Goal: Information Seeking & Learning: Learn about a topic

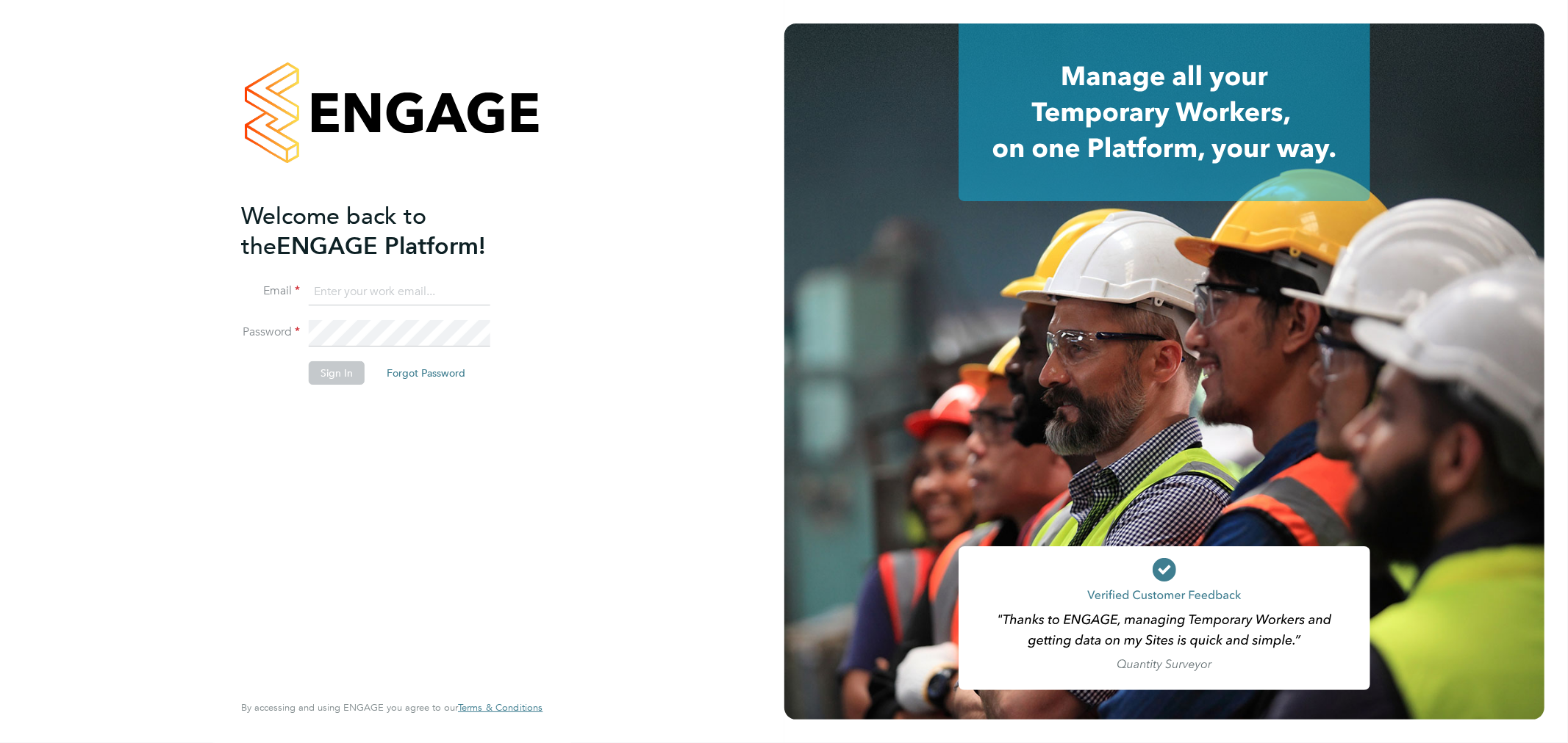
click at [446, 282] on input at bounding box center [398, 292] width 181 height 27
type input "rhyscook@buildingcareersuk.com"
click at [311, 375] on button "Sign In" at bounding box center [336, 373] width 56 height 24
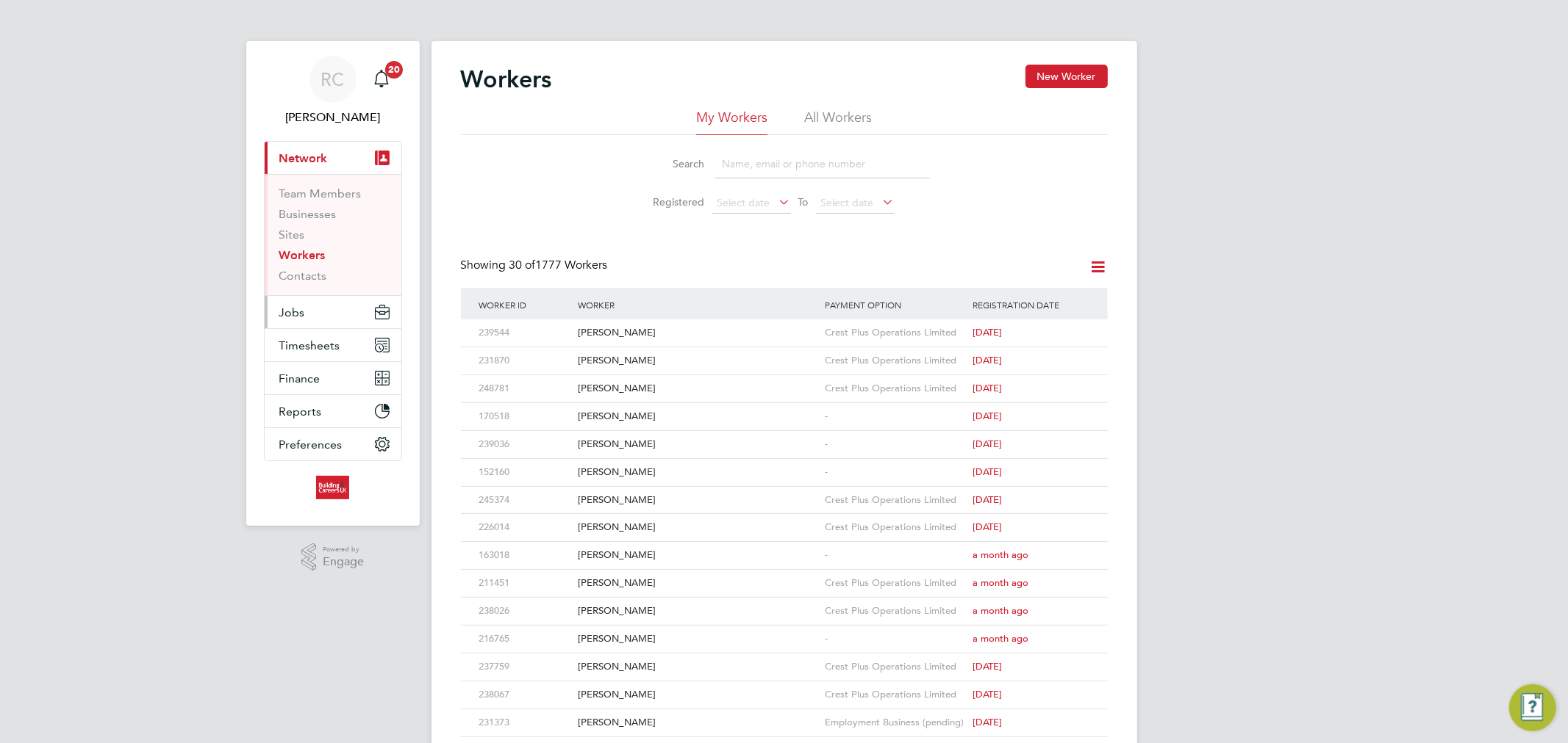
click at [313, 300] on button "Jobs" at bounding box center [333, 312] width 137 height 33
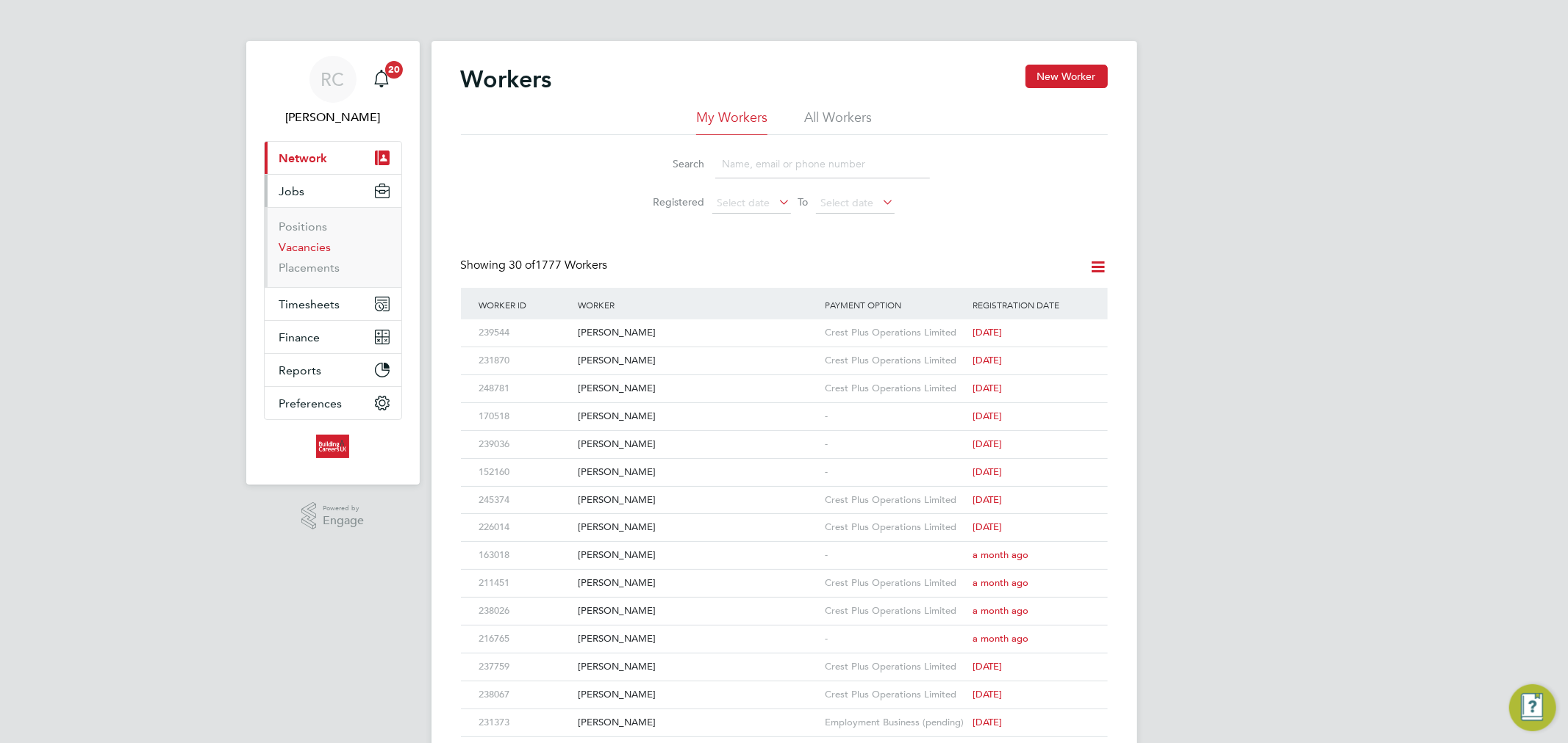
click at [298, 255] on link "Vacancies" at bounding box center [305, 248] width 53 height 14
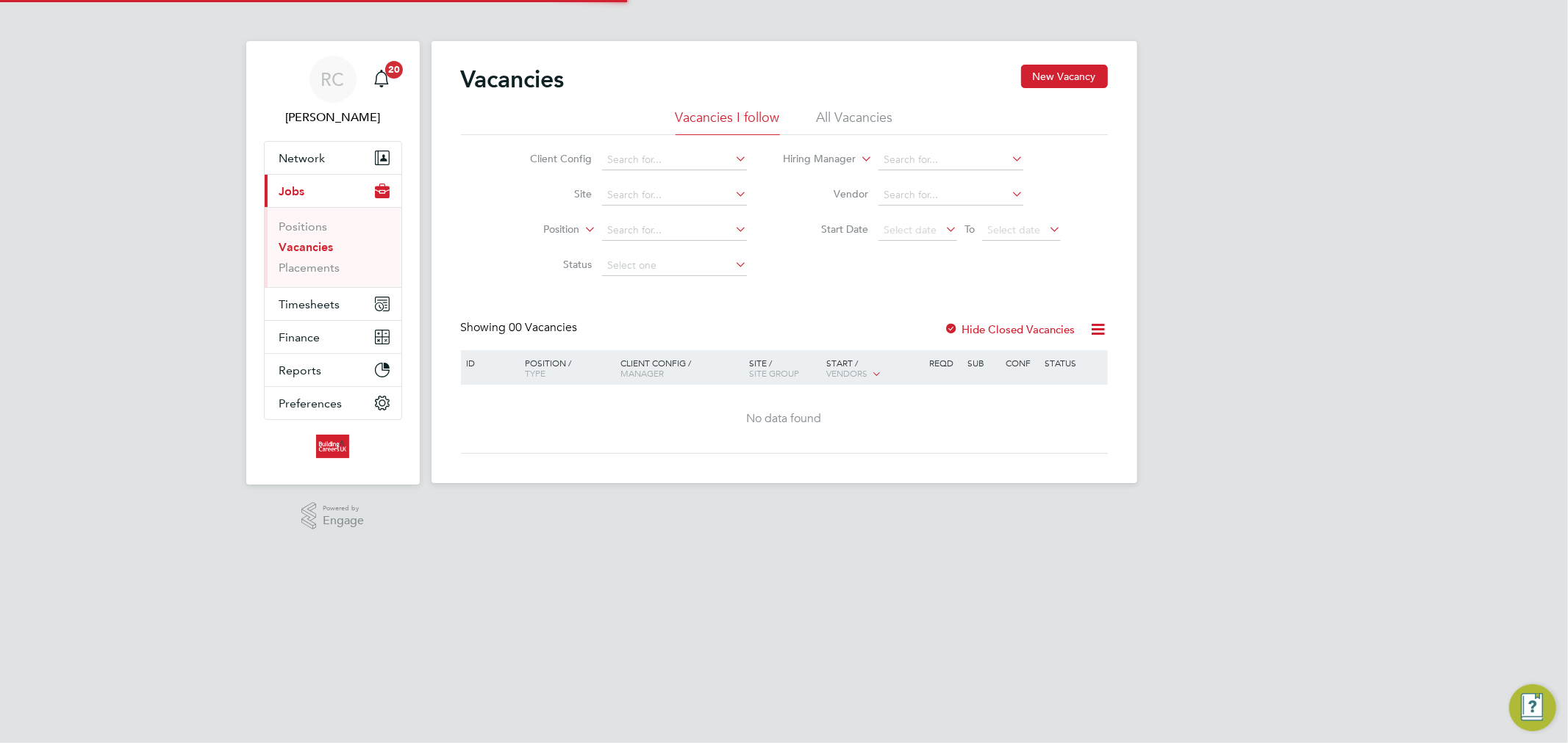
click at [856, 115] on li "All Vacancies" at bounding box center [854, 122] width 76 height 27
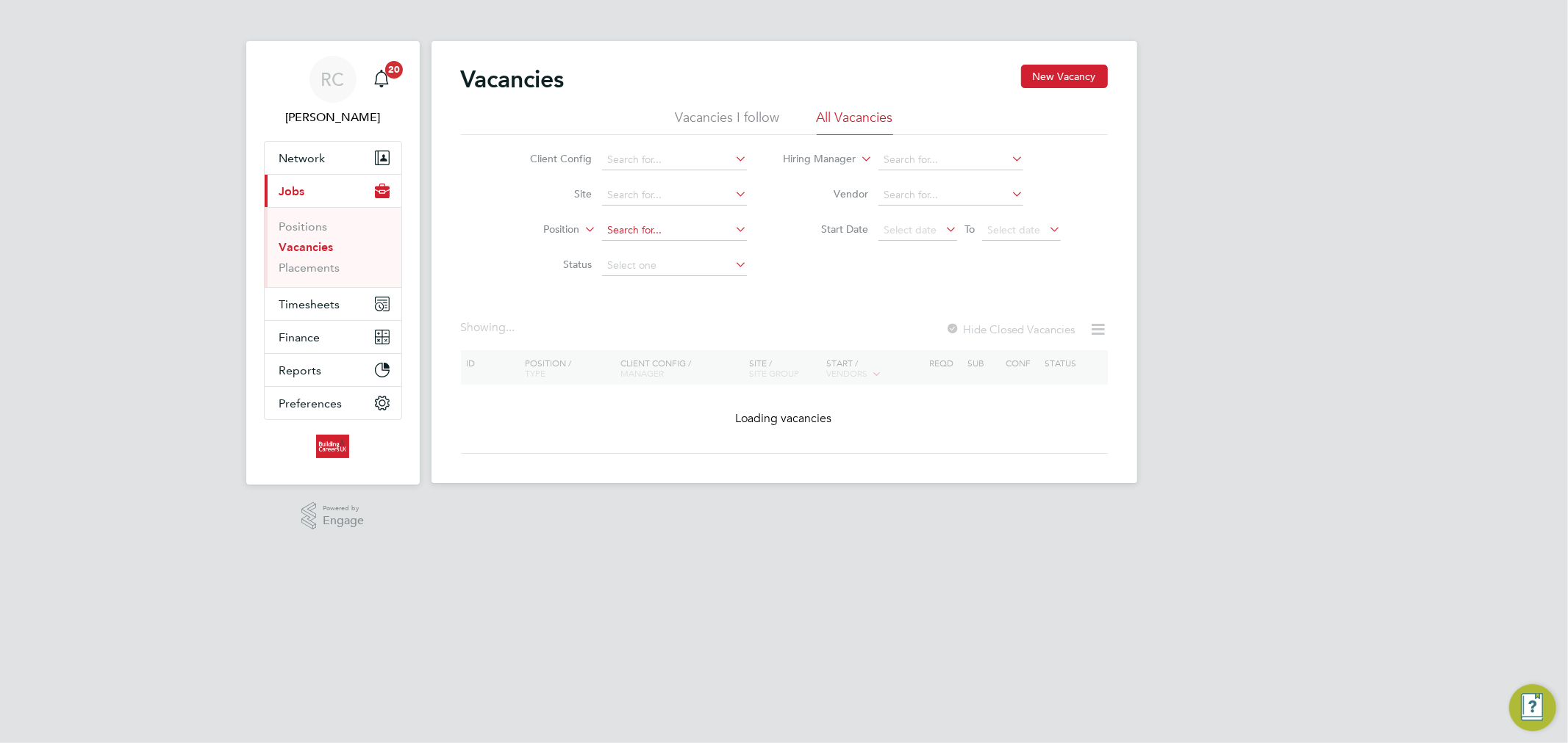
click at [703, 226] on input at bounding box center [674, 230] width 145 height 21
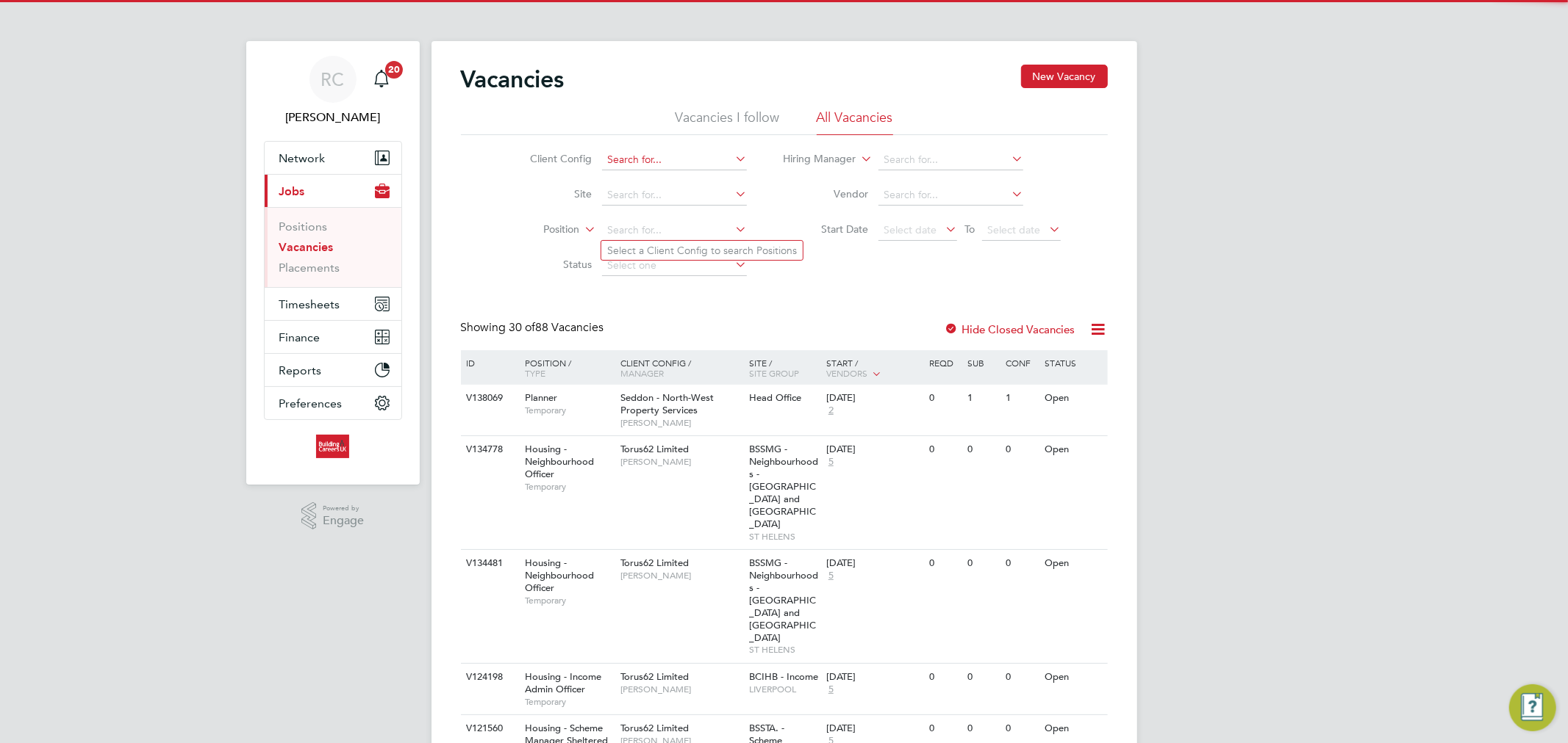
click at [639, 163] on input at bounding box center [674, 159] width 145 height 21
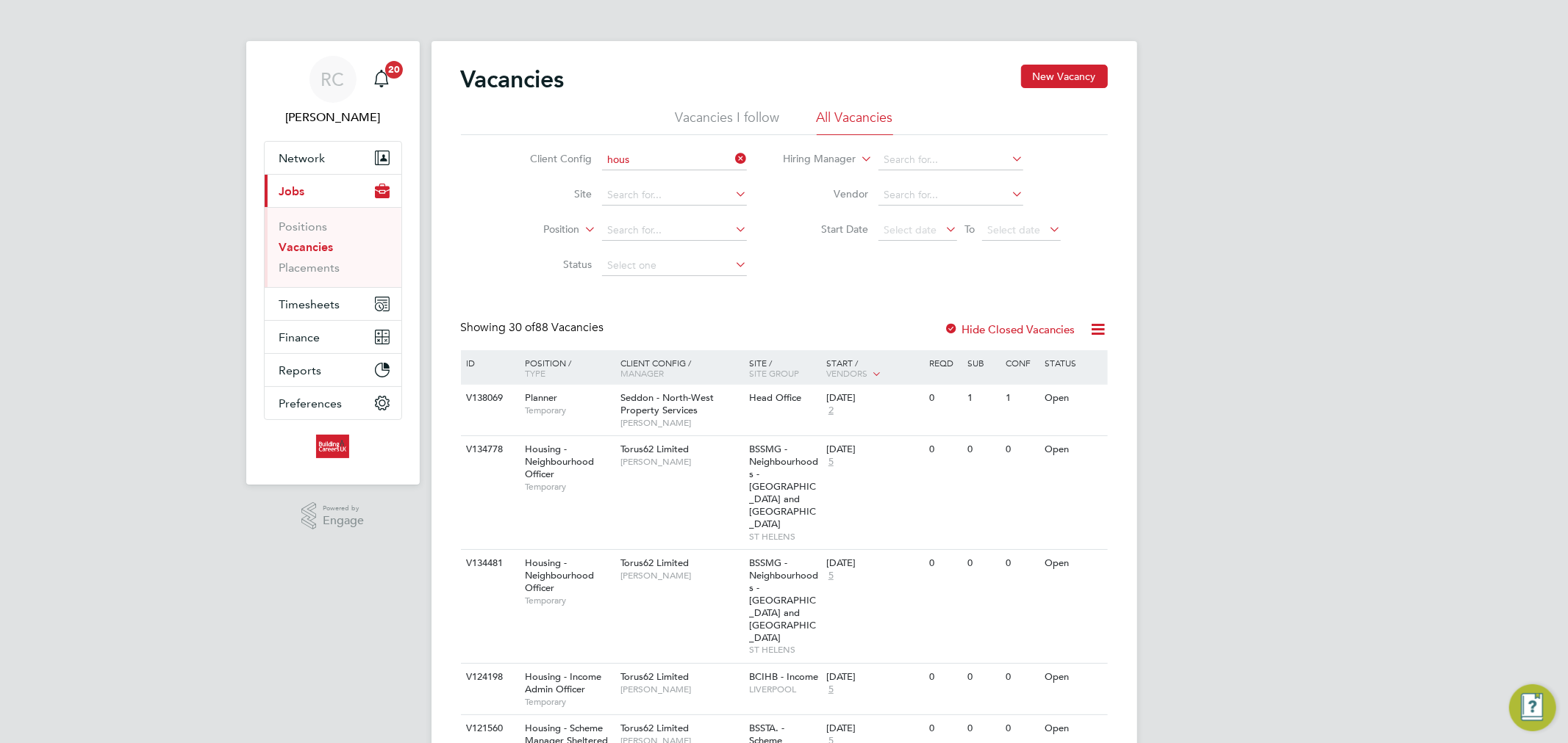
click at [643, 181] on li "Hous ing Maintenance Solutions Ltd" at bounding box center [732, 180] width 263 height 20
type input "Housing Maintenance Solutions Ltd"
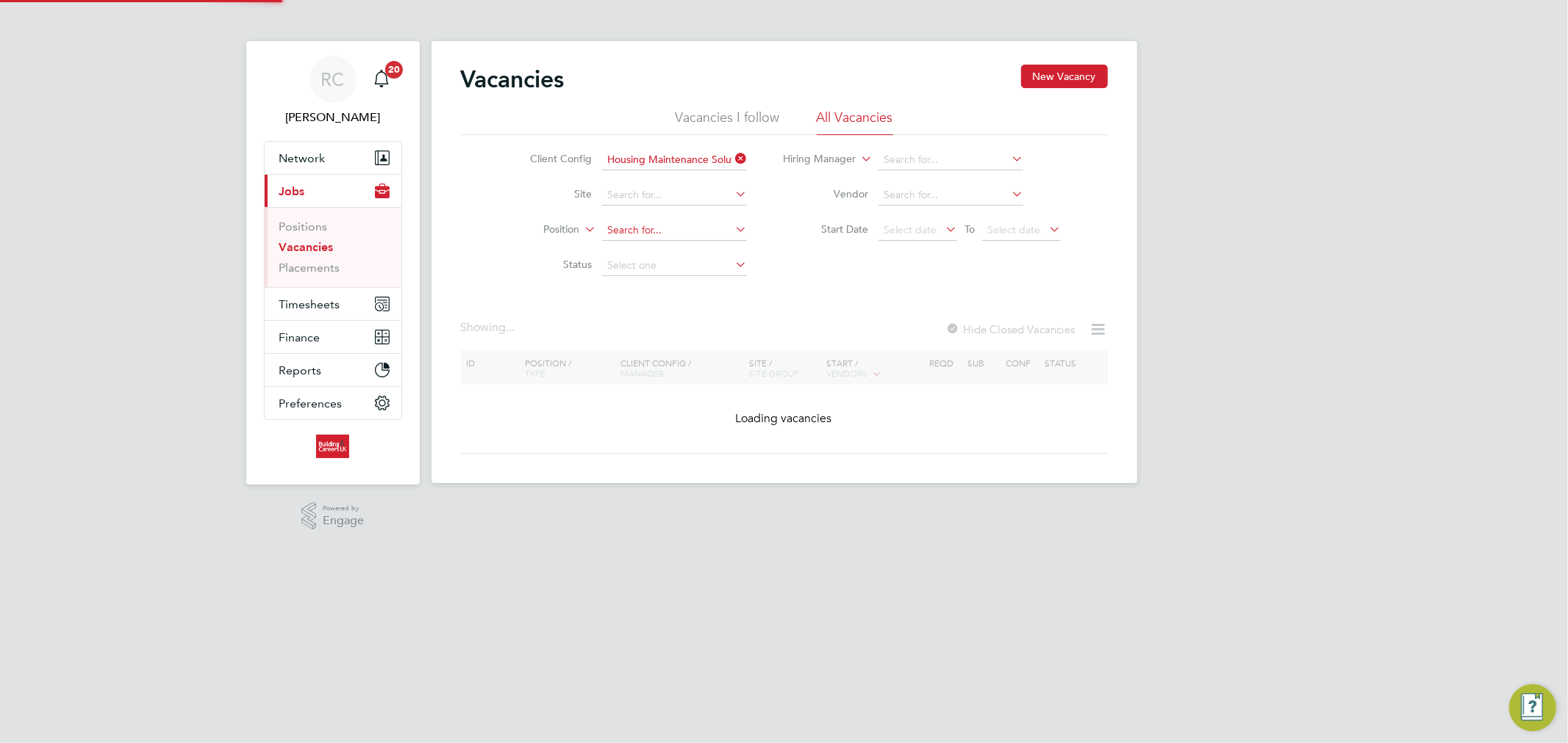
click at [649, 229] on input at bounding box center [674, 230] width 145 height 21
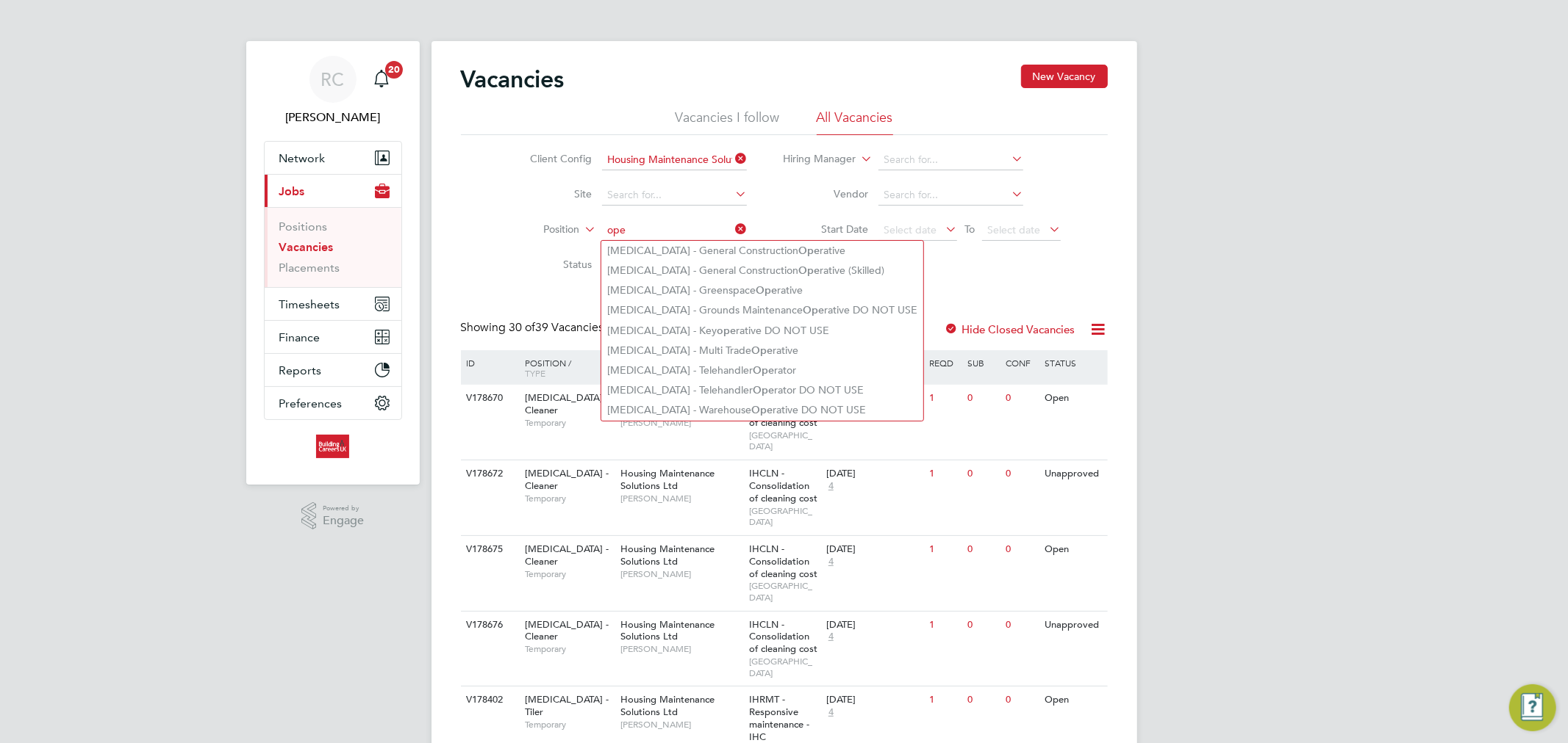
type input "ope"
click at [526, 263] on label "Status" at bounding box center [549, 264] width 84 height 13
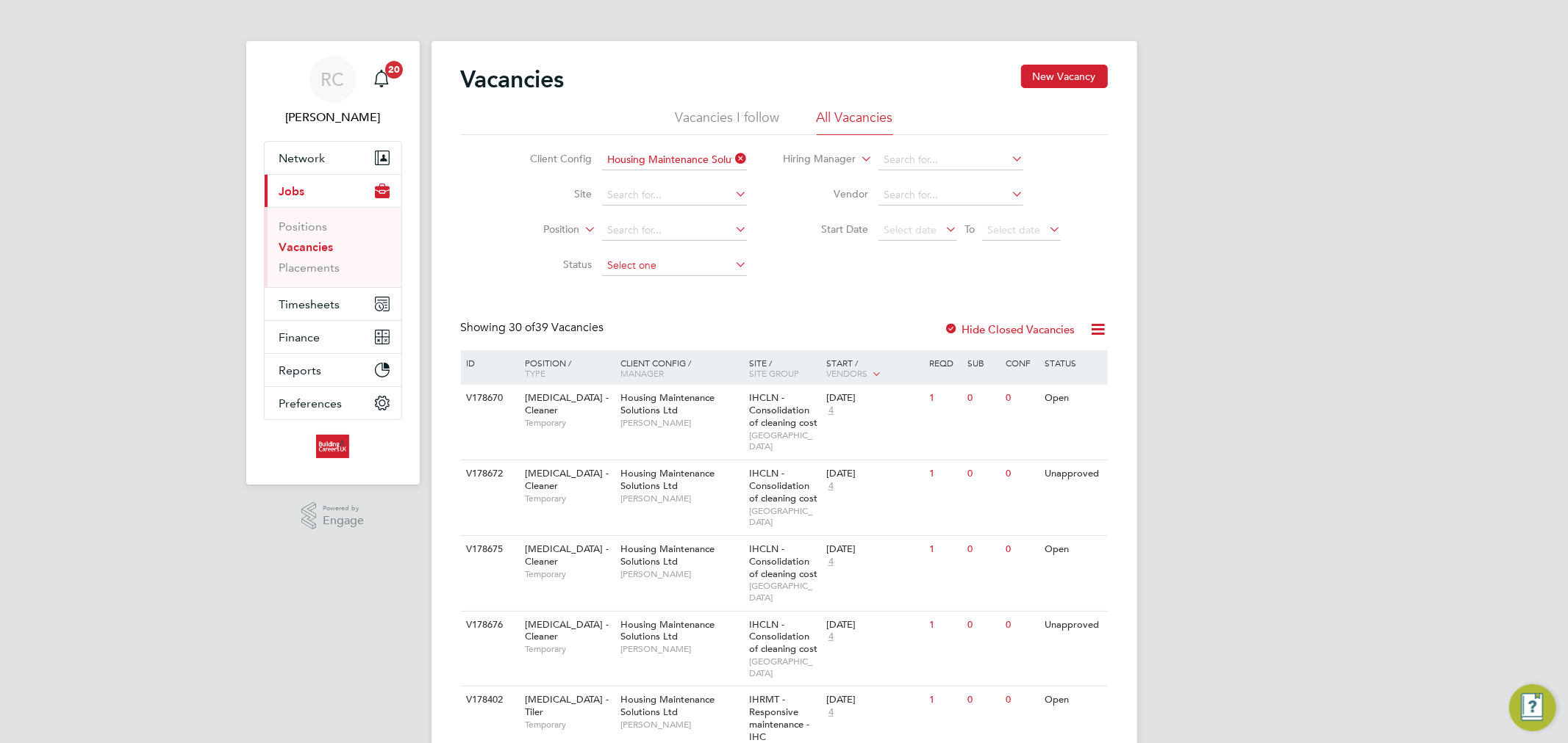
click at [653, 265] on input at bounding box center [674, 265] width 145 height 21
click at [658, 317] on li "Open" at bounding box center [675, 323] width 147 height 19
type input "Open"
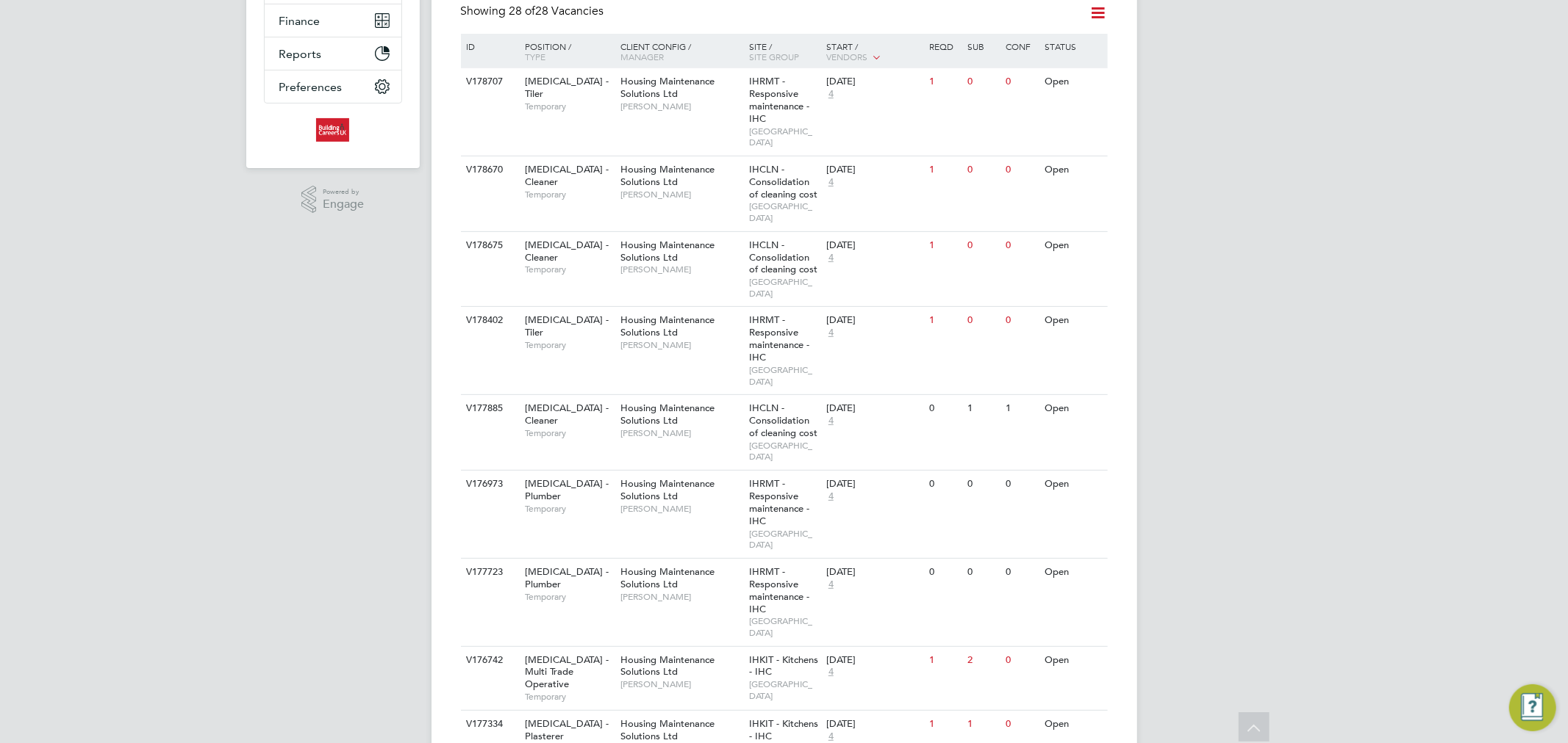
scroll to position [408, 0]
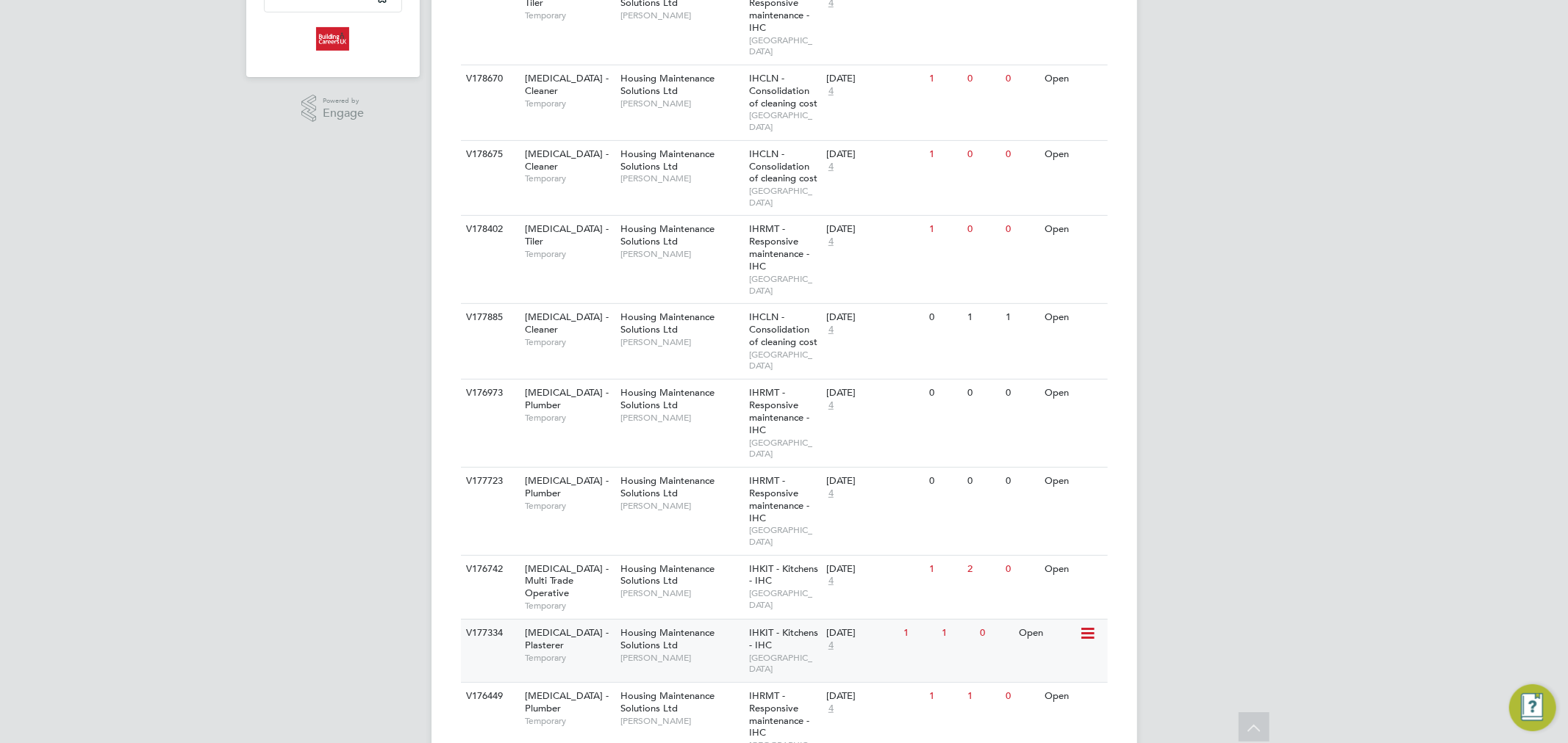
click at [708, 620] on div "Housing Maintenance Solutions Ltd [PERSON_NAME]" at bounding box center [681, 645] width 129 height 51
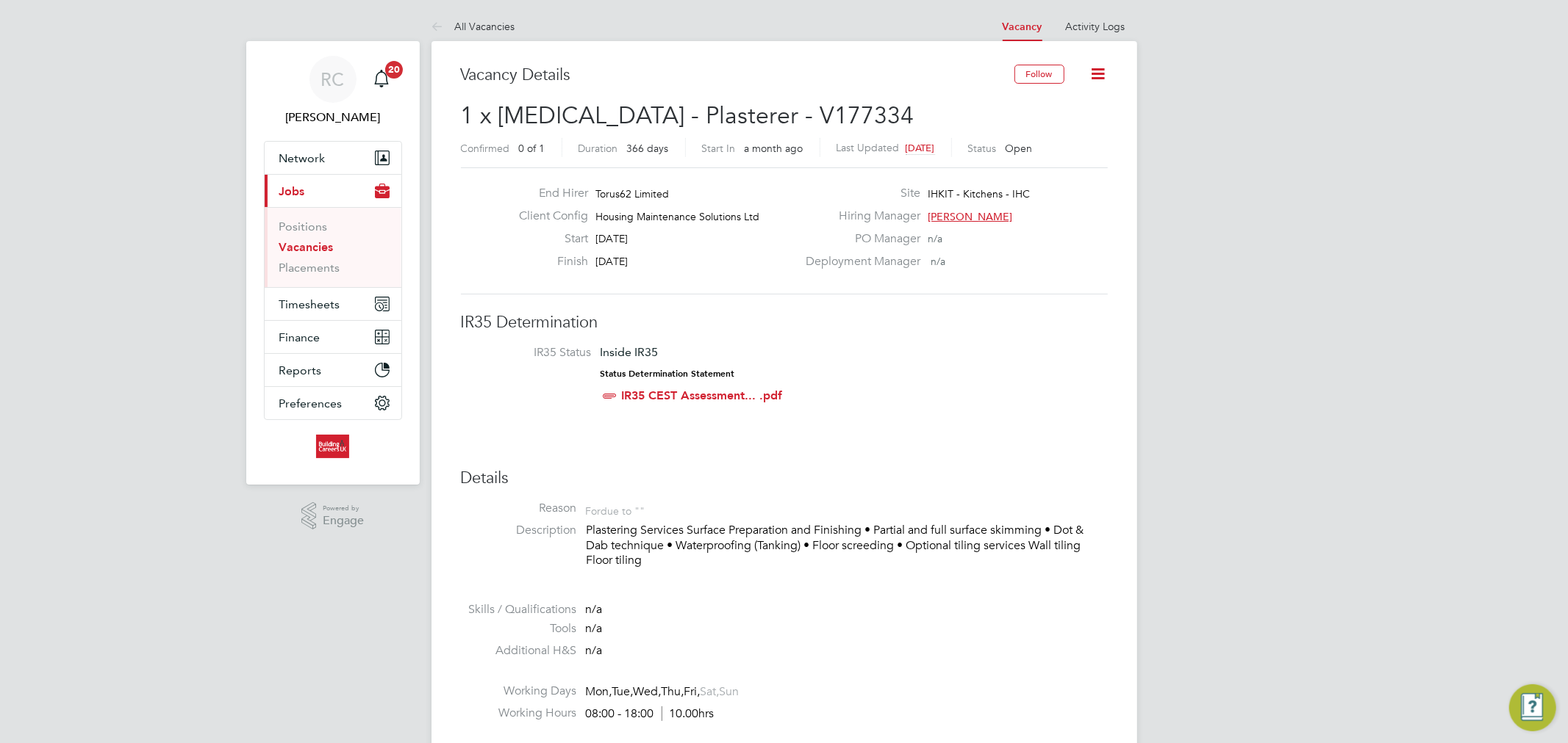
click at [324, 250] on link "Vacancies" at bounding box center [306, 248] width 55 height 14
